Goal: Information Seeking & Learning: Learn about a topic

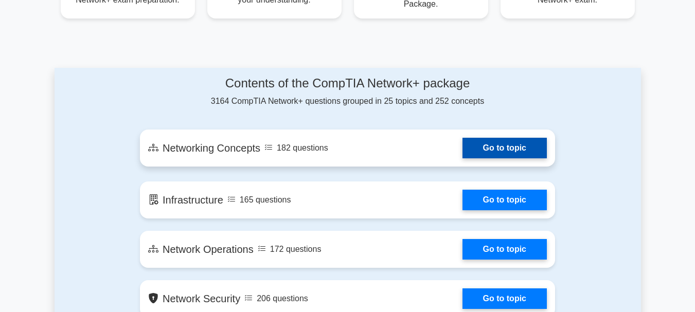
click at [503, 149] on link "Go to topic" at bounding box center [505, 148] width 84 height 21
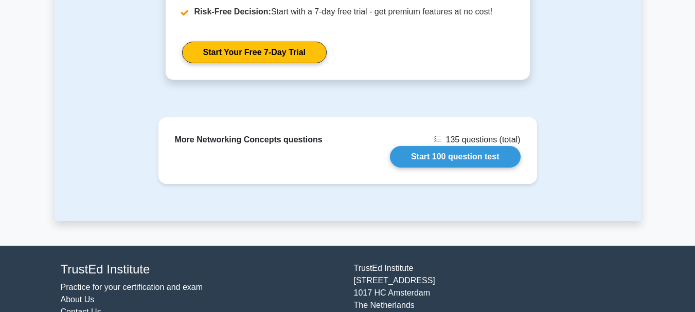
scroll to position [1064, 0]
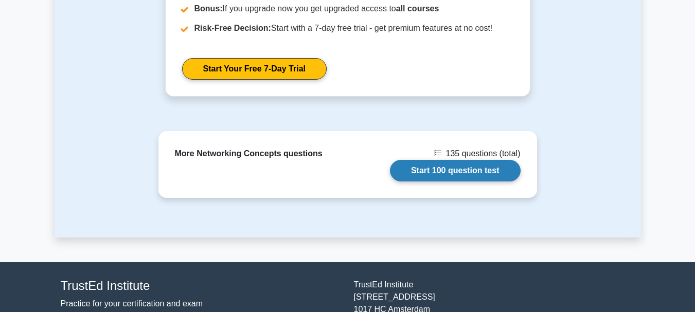
click at [472, 160] on link "Start 100 question test" at bounding box center [455, 171] width 131 height 22
